Goal: Complete application form

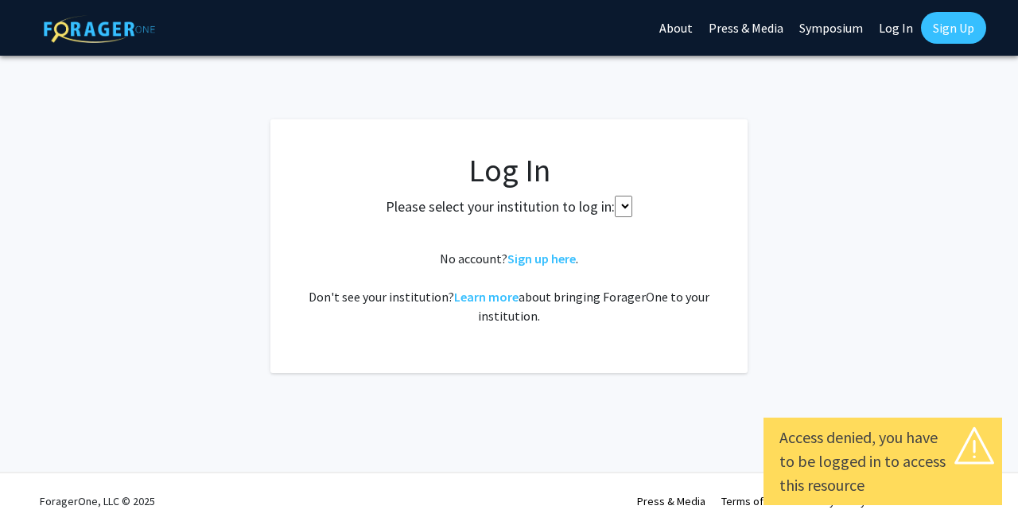
select select
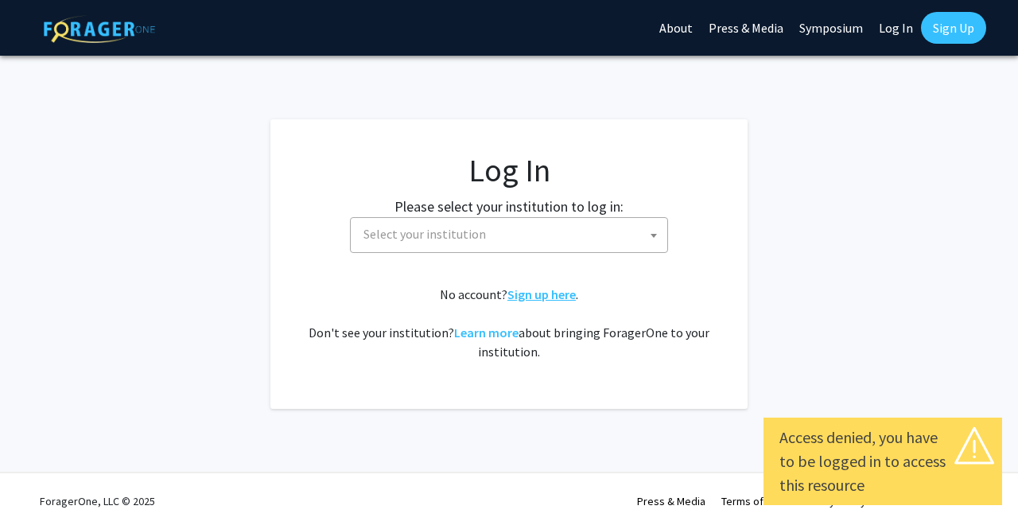
click at [536, 295] on link "Sign up here" at bounding box center [542, 294] width 68 height 16
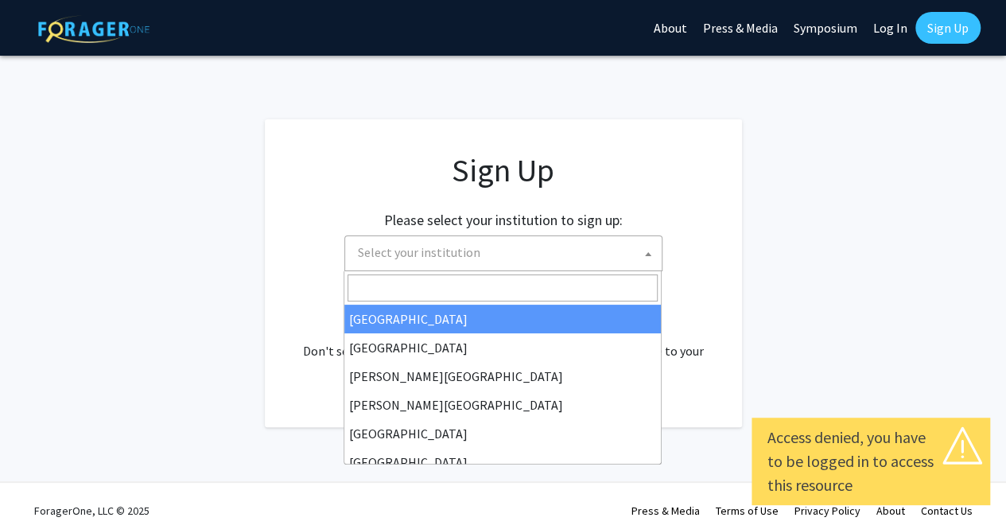
click at [541, 250] on span "Select your institution" at bounding box center [507, 252] width 310 height 33
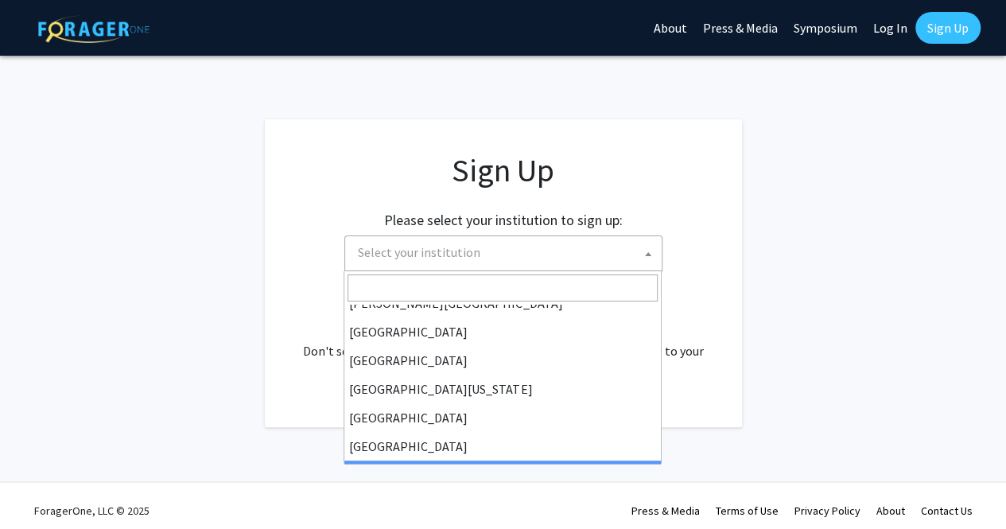
scroll to position [101, 0]
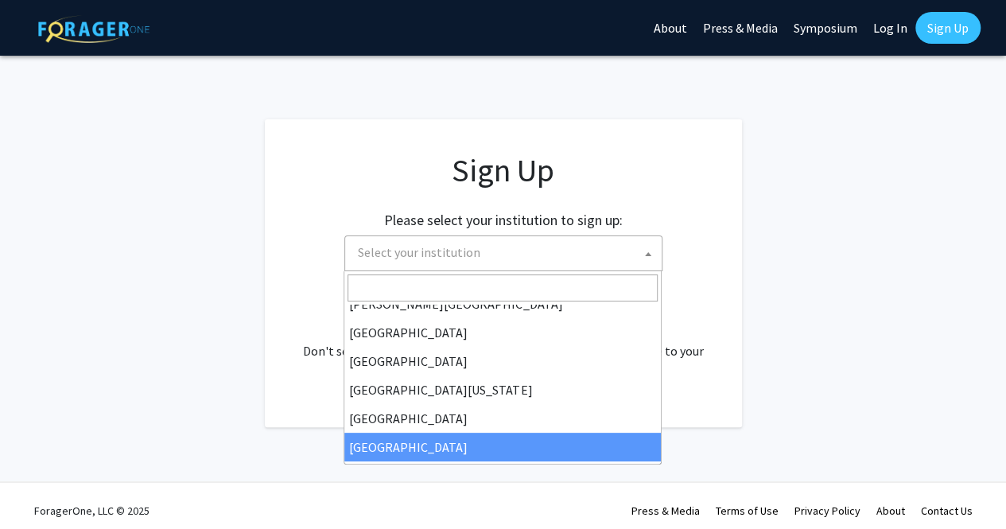
select select "23"
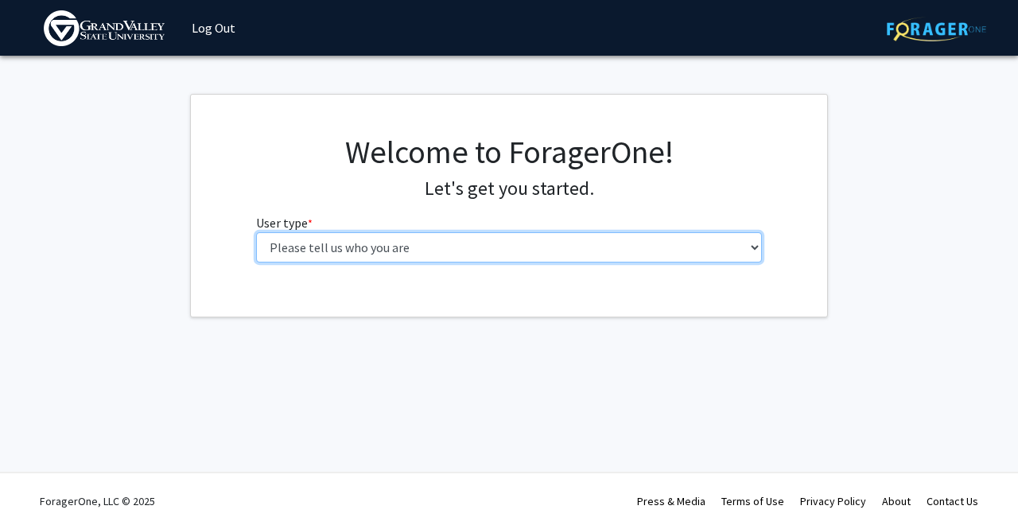
click at [460, 247] on select "Please tell us who you are Undergraduate Student Master's Student Doctoral Cand…" at bounding box center [509, 247] width 507 height 30
select select "1: undergrad"
click at [256, 232] on select "Please tell us who you are Undergraduate Student Master's Student Doctoral Cand…" at bounding box center [509, 247] width 507 height 30
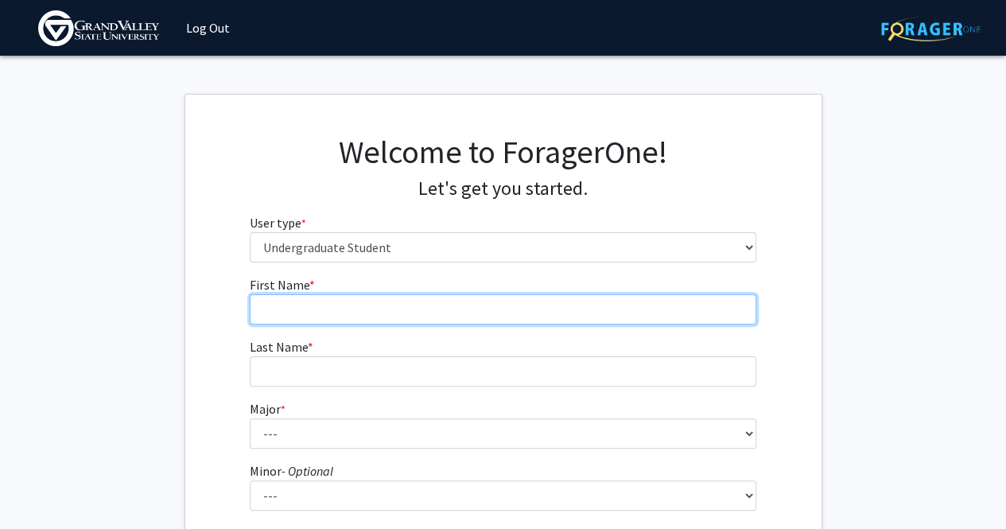
click at [411, 310] on input "First Name * required" at bounding box center [503, 309] width 507 height 30
type input "Daniel"
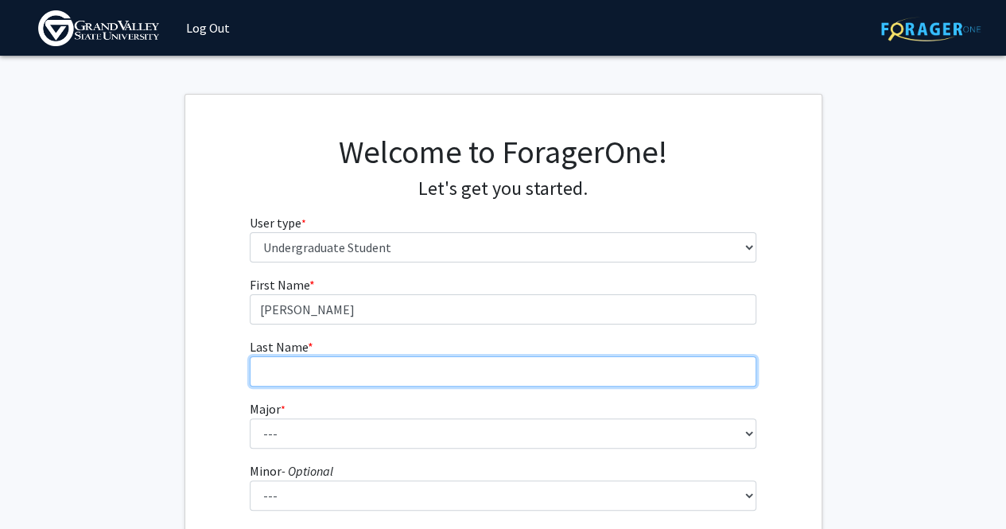
click at [410, 375] on input "Last Name * required" at bounding box center [503, 371] width 507 height 30
type input "Crane"
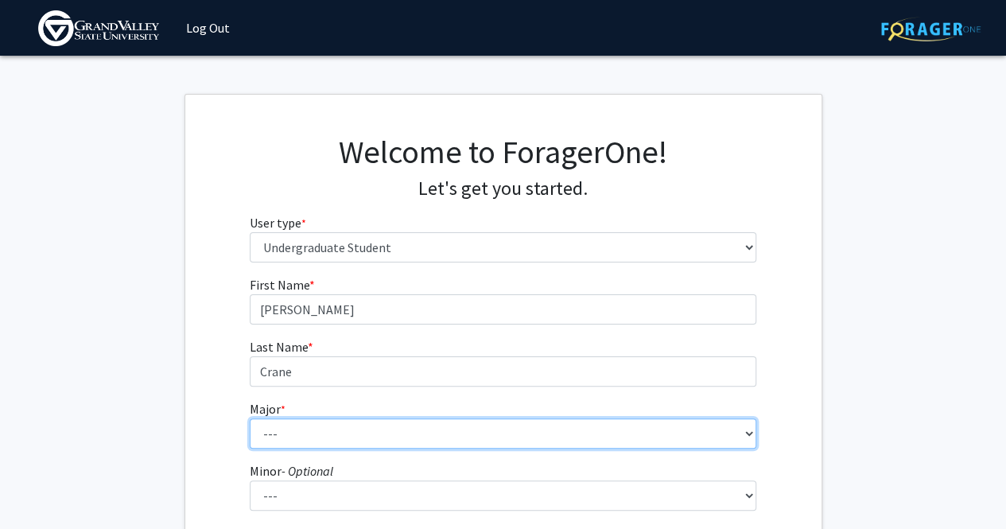
click at [379, 437] on select "--- Advertising and Public Relations Allied Health Science Anthropology Applied…" at bounding box center [503, 433] width 507 height 30
select select "10: 1885"
click at [250, 418] on select "--- Advertising and Public Relations Allied Health Science Anthropology Applied…" at bounding box center [503, 433] width 507 height 30
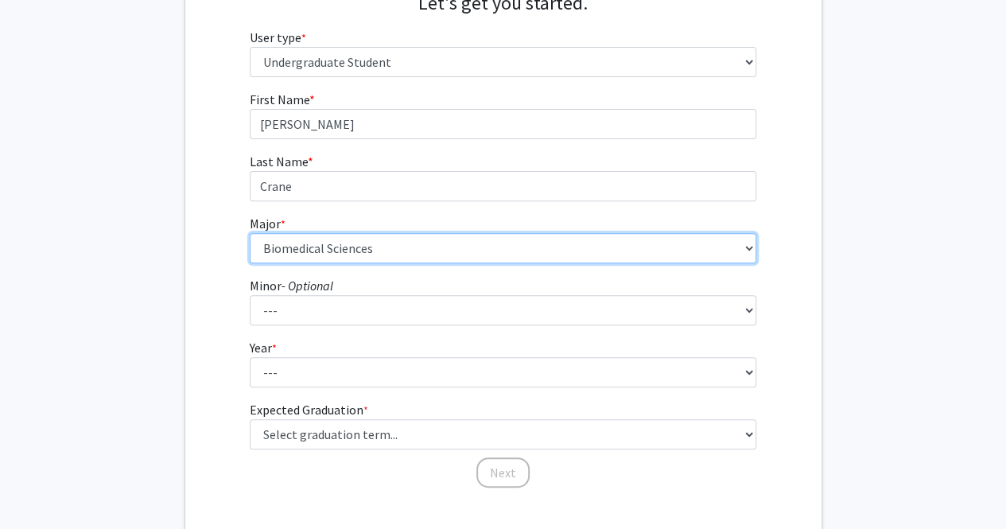
scroll to position [224, 0]
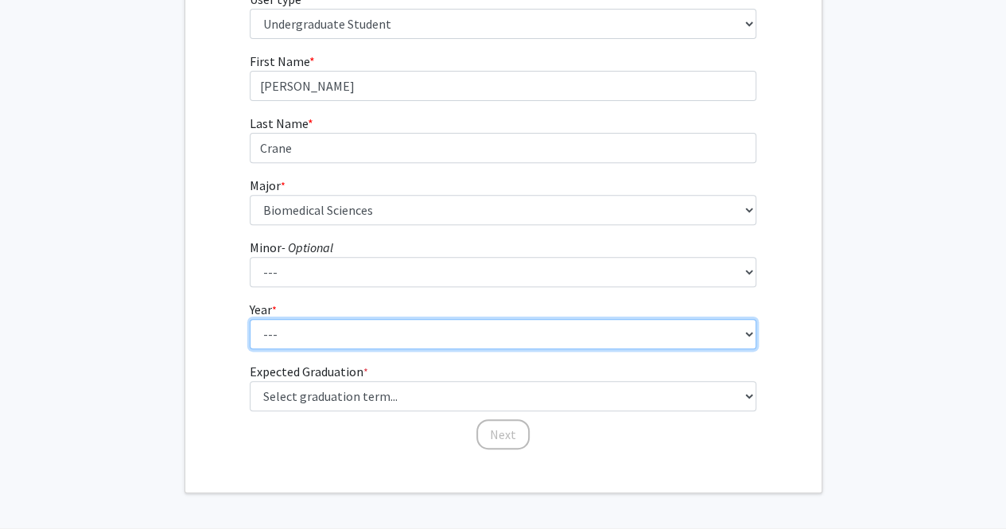
click at [325, 337] on select "--- First-year Sophomore Junior Senior Postbaccalaureate Certificate" at bounding box center [503, 334] width 507 height 30
select select "1: first-year"
click at [250, 319] on select "--- First-year Sophomore Junior Senior Postbaccalaureate Certificate" at bounding box center [503, 334] width 507 height 30
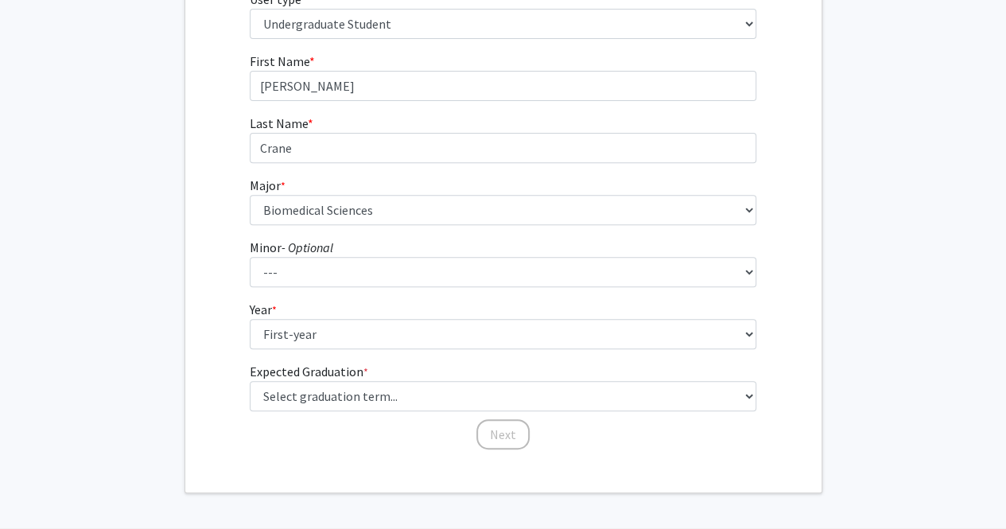
click at [327, 349] on form "First Name * required Daniel Last Name * required Crane Major * required --- Ad…" at bounding box center [503, 243] width 507 height 383
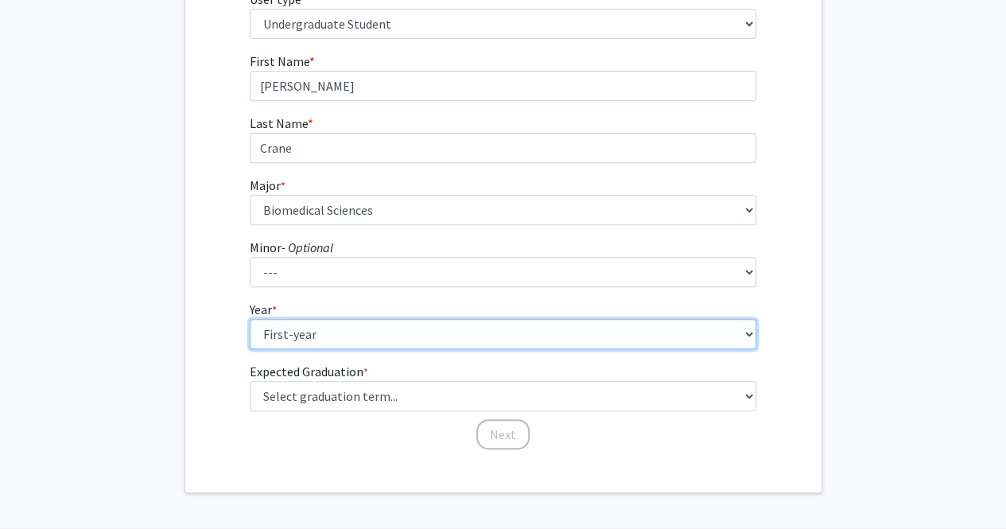
click at [329, 338] on select "--- First-year Sophomore Junior Senior Postbaccalaureate Certificate" at bounding box center [503, 334] width 507 height 30
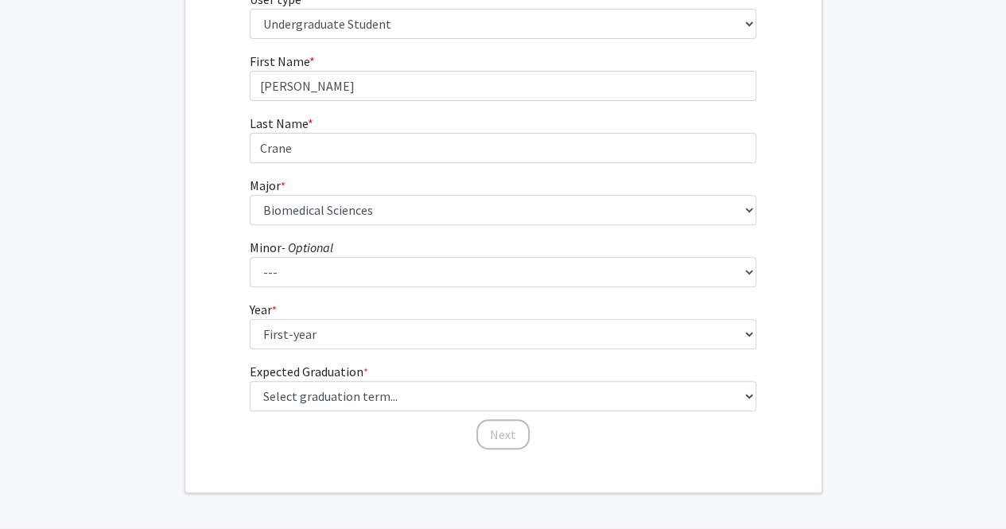
click at [228, 297] on div "First Name * required Daniel Last Name * required Crane Major * required --- Ad…" at bounding box center [503, 251] width 636 height 399
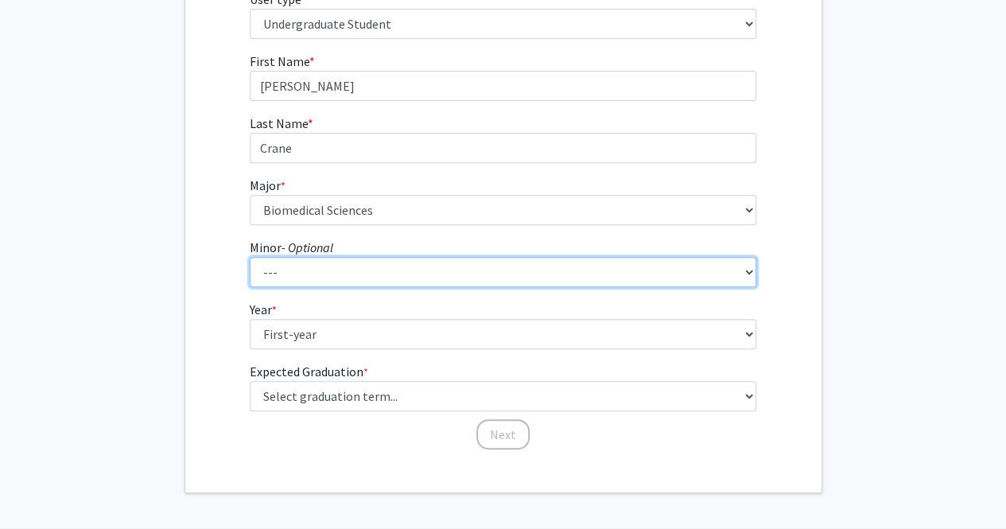
click at [299, 277] on select "--- Accounting Adventure Tourism Management Advertising and Public Relations Af…" at bounding box center [503, 272] width 507 height 30
click at [250, 257] on select "--- Accounting Adventure Tourism Management Advertising and Public Relations Af…" at bounding box center [503, 272] width 507 height 30
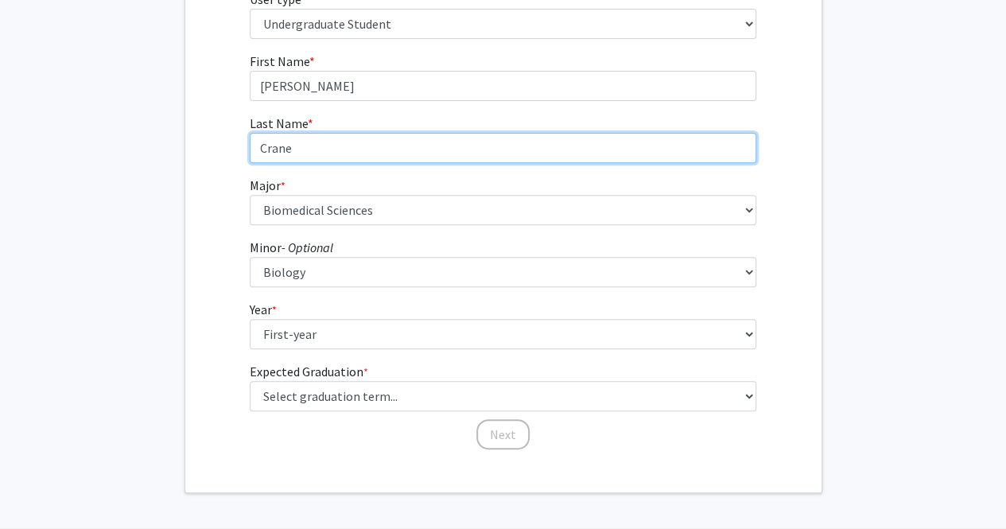
click at [351, 137] on input "Crane" at bounding box center [503, 148] width 507 height 30
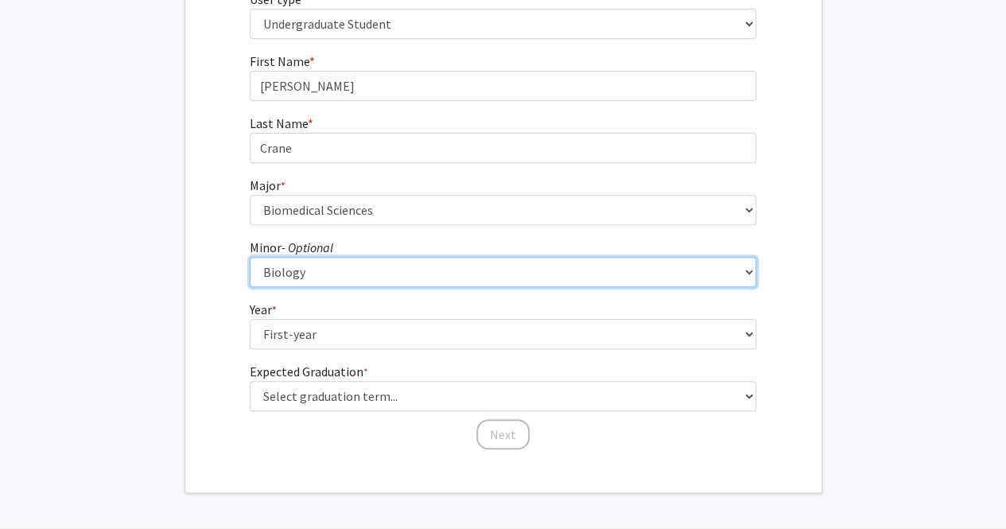
click at [314, 263] on select "--- Accounting Adventure Tourism Management Advertising and Public Relations Af…" at bounding box center [503, 272] width 507 height 30
select select "0: null"
click at [250, 257] on select "--- Accounting Adventure Tourism Management Advertising and Public Relations Af…" at bounding box center [503, 272] width 507 height 30
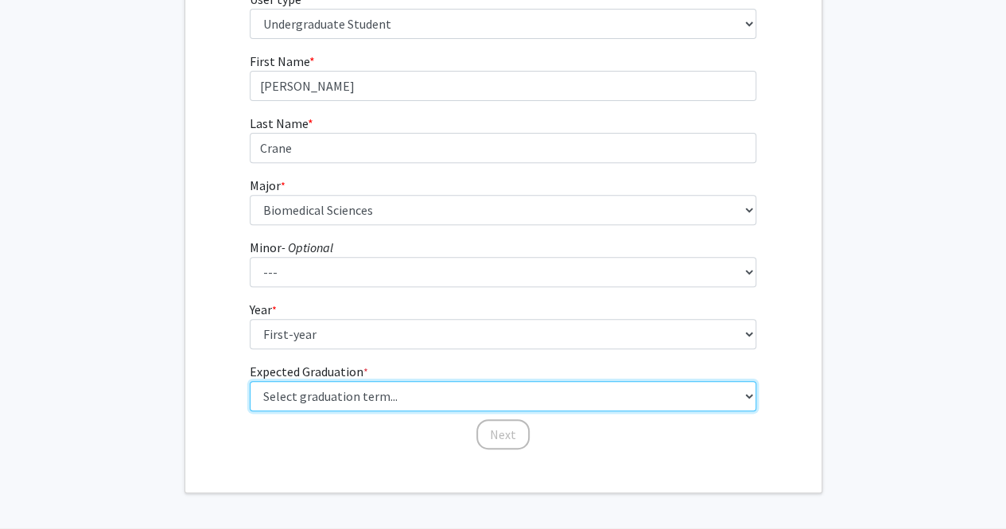
click at [336, 395] on select "Select graduation term... Spring 2025 Summer 2025 Fall 2025 Winter 2025 Spring …" at bounding box center [503, 396] width 507 height 30
select select "17: spring_2029"
click at [250, 381] on select "Select graduation term... Spring 2025 Summer 2025 Fall 2025 Winter 2025 Spring …" at bounding box center [503, 396] width 507 height 30
click at [321, 384] on select "Select graduation term... Spring 2025 Summer 2025 Fall 2025 Winter 2025 Spring …" at bounding box center [503, 396] width 507 height 30
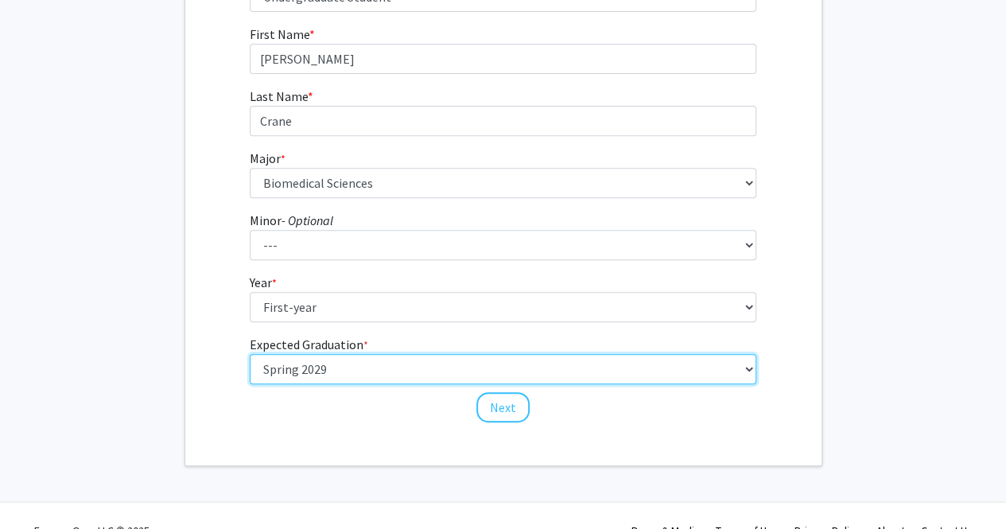
click at [325, 372] on select "Select graduation term... Spring 2025 Summer 2025 Fall 2025 Winter 2025 Spring …" at bounding box center [503, 369] width 507 height 30
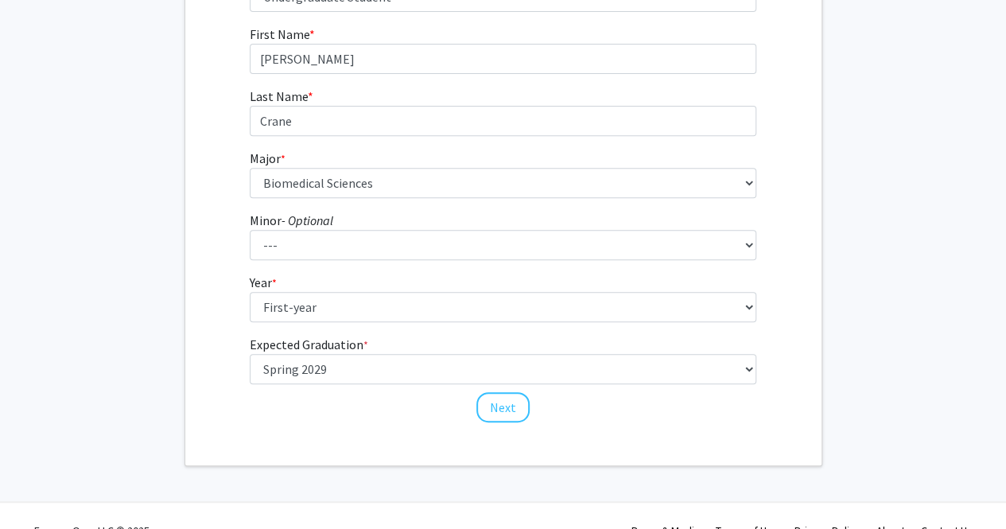
click at [788, 249] on div "First Name * required Daniel Last Name * required Crane Major * required --- Ad…" at bounding box center [503, 224] width 636 height 399
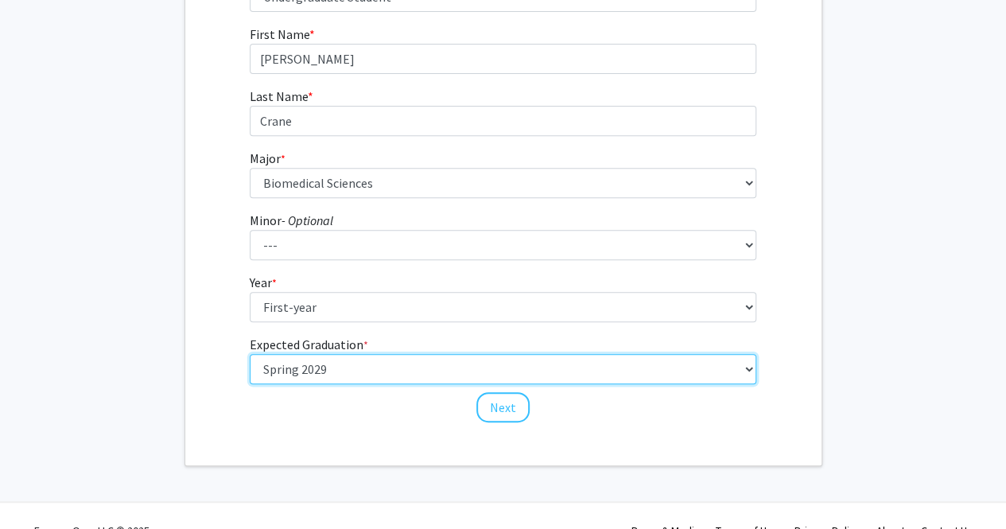
click at [491, 356] on select "Select graduation term... Spring 2025 Summer 2025 Fall 2025 Winter 2025 Spring …" at bounding box center [503, 369] width 507 height 30
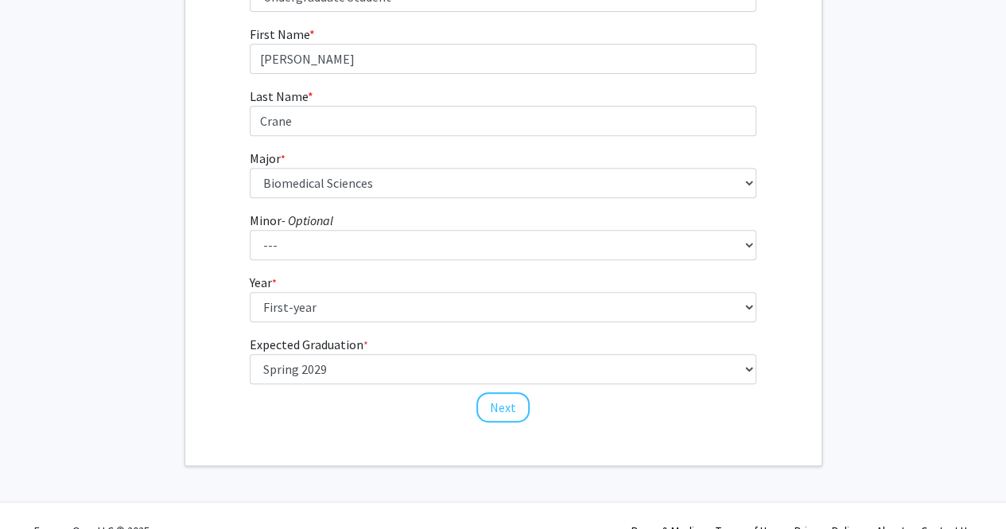
click at [529, 413] on div "First Name * required Daniel Last Name * required Crane Major * required --- Ad…" at bounding box center [503, 224] width 531 height 399
click at [516, 409] on button "Next" at bounding box center [503, 407] width 53 height 30
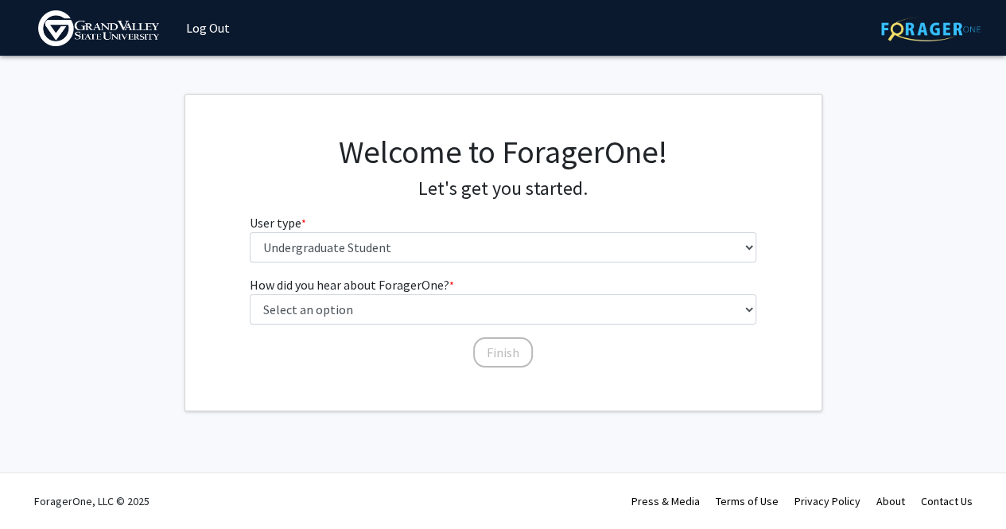
scroll to position [0, 0]
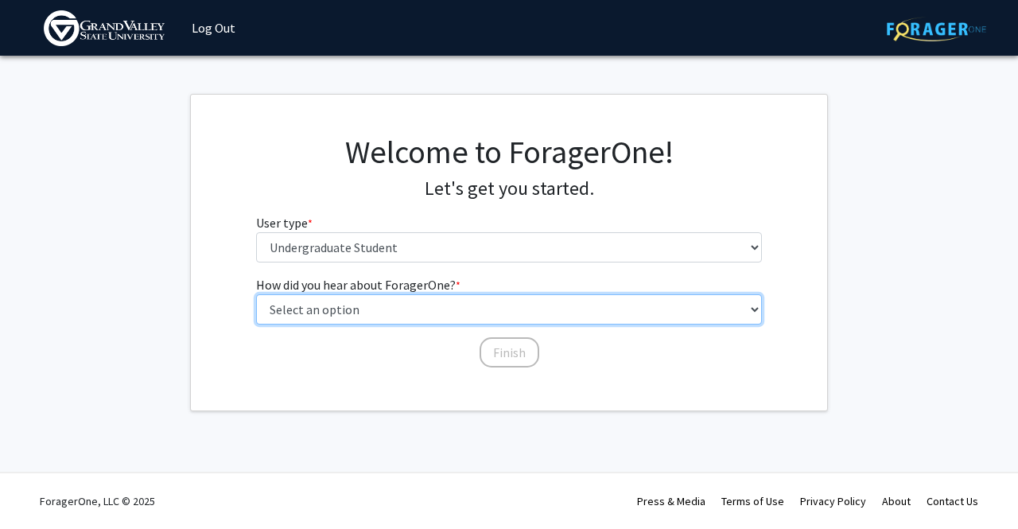
click at [456, 311] on select "Select an option Peer/student recommendation Faculty/staff recommendation Unive…" at bounding box center [509, 309] width 507 height 30
select select "2: faculty_recommendation"
click at [256, 294] on select "Select an option Peer/student recommendation Faculty/staff recommendation Unive…" at bounding box center [509, 309] width 507 height 30
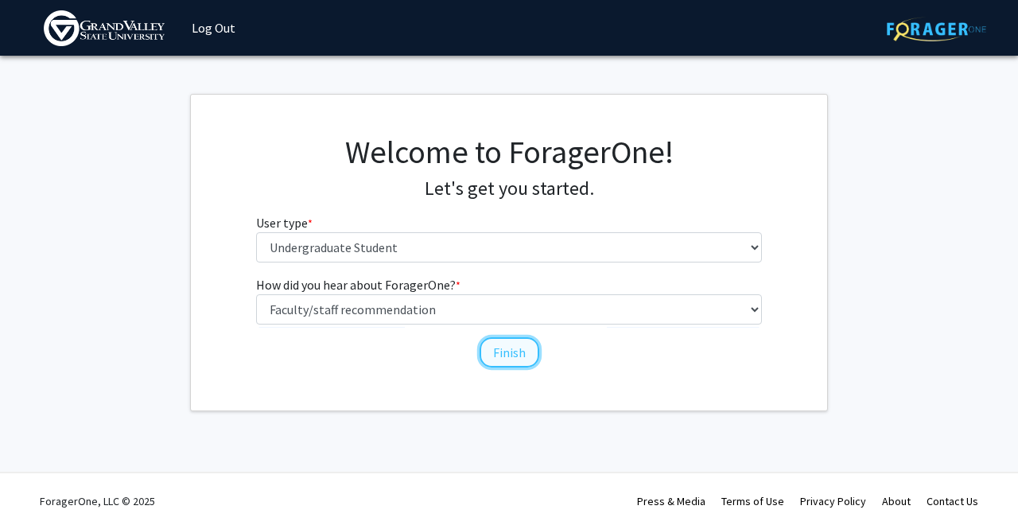
click at [485, 356] on button "Finish" at bounding box center [510, 352] width 60 height 30
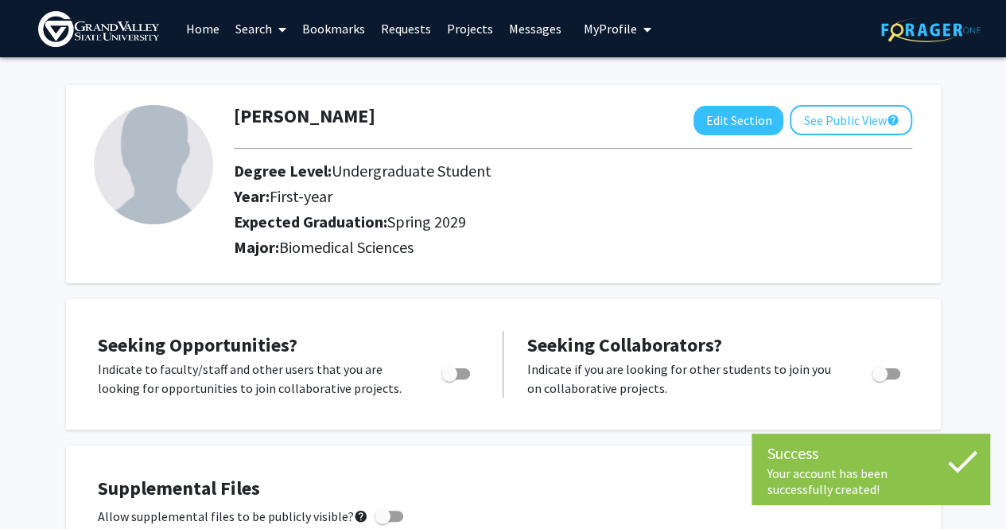
click at [866, 462] on div "Success" at bounding box center [871, 454] width 207 height 24
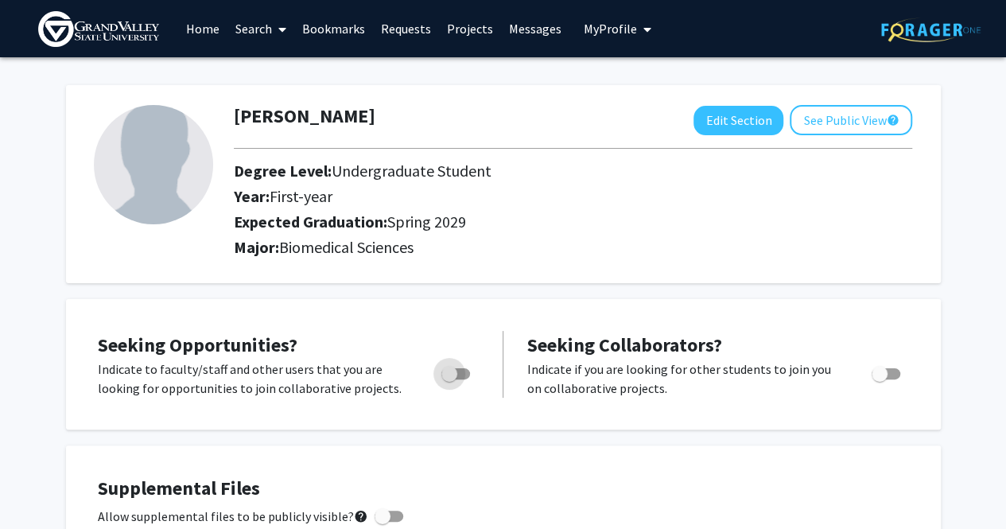
click at [458, 372] on span "Toggle" at bounding box center [456, 373] width 29 height 11
click at [450, 379] on input "Are you actively seeking opportunities?" at bounding box center [449, 379] width 1 height 1
checkbox input "true"
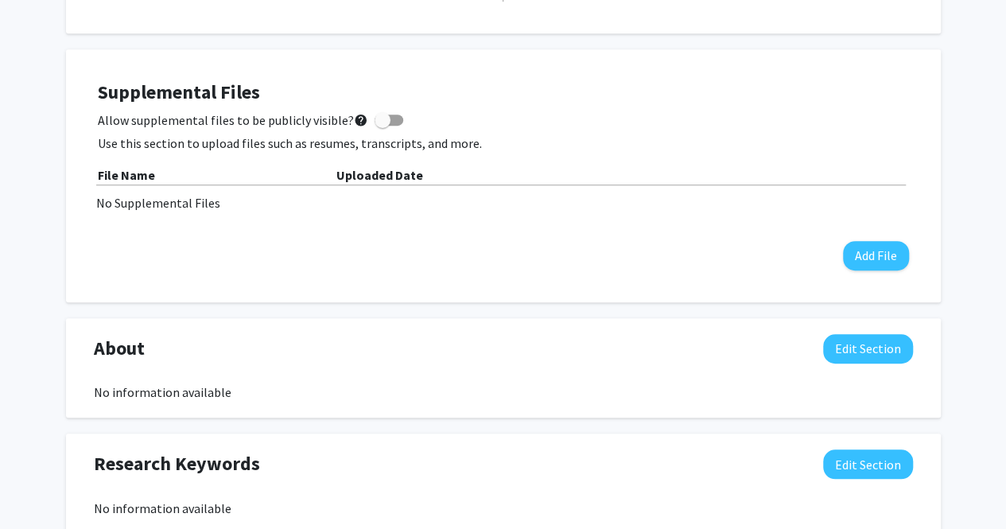
scroll to position [302, 0]
